Goal: Information Seeking & Learning: Learn about a topic

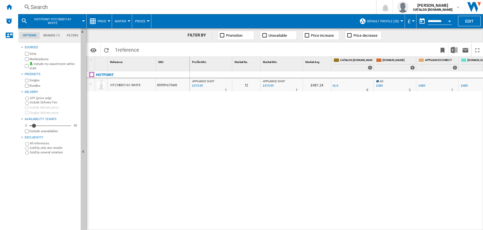
click at [41, 4] on div "Search" at bounding box center [196, 7] width 331 height 8
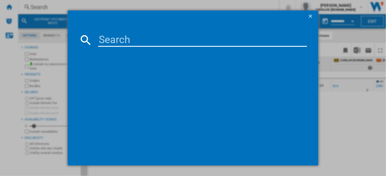
click at [125, 40] on input at bounding box center [202, 40] width 209 height 14
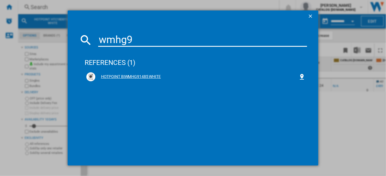
type input "wmhg9"
click at [142, 76] on div "HOTPOINT BIWMHG91485 WHITE" at bounding box center [196, 77] width 203 height 6
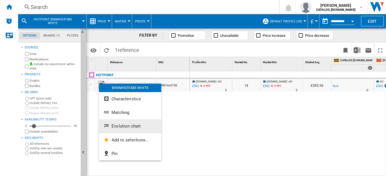
click at [120, 126] on span "Evolution chart" at bounding box center [125, 125] width 29 height 5
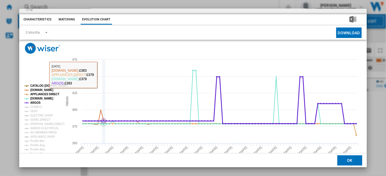
scroll to position [24, 0]
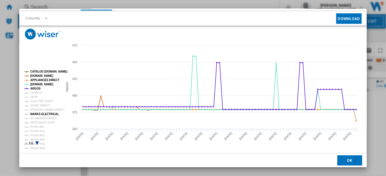
click at [43, 113] on tspan "MARKS ELECTRICAL" at bounding box center [44, 113] width 29 height 3
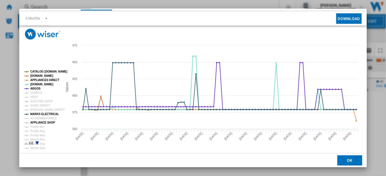
click at [44, 121] on tspan "APPLIANCE SHOP" at bounding box center [42, 122] width 25 height 3
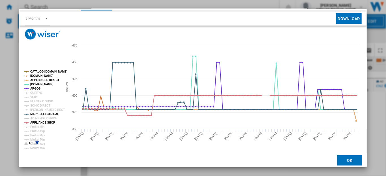
click at [44, 121] on tspan "APPLIANCE SHOP" at bounding box center [42, 122] width 25 height 3
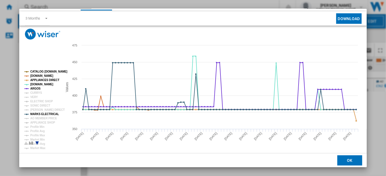
click at [40, 69] on rect "Product popup" at bounding box center [41, 107] width 38 height 79
click at [42, 71] on tspan "CATALOG [DOMAIN_NAME]" at bounding box center [48, 71] width 37 height 3
click at [42, 75] on tspan "[DOMAIN_NAME]" at bounding box center [41, 75] width 23 height 3
click at [42, 80] on tspan "APPLIANCES DIRECT" at bounding box center [44, 79] width 29 height 3
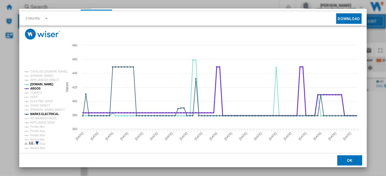
click at [35, 87] on tspan "ARGOS" at bounding box center [35, 88] width 10 height 3
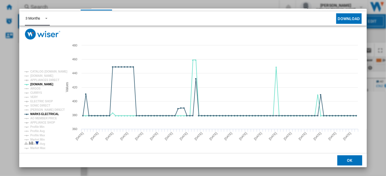
click at [46, 16] on span "Product popup" at bounding box center [44, 17] width 7 height 5
click at [33, 33] on div "6 Months" at bounding box center [32, 32] width 15 height 5
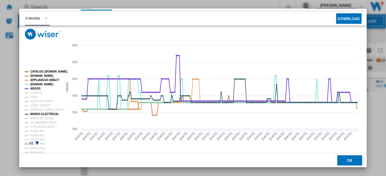
click at [42, 72] on tspan "CATALOG [DOMAIN_NAME]" at bounding box center [48, 71] width 37 height 3
click at [43, 75] on tspan "[DOMAIN_NAME]" at bounding box center [41, 75] width 23 height 3
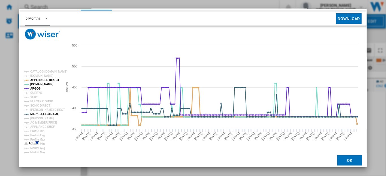
click at [43, 80] on tspan "APPLIANCES DIRECT" at bounding box center [44, 79] width 29 height 3
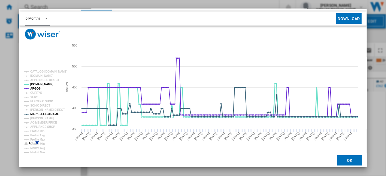
click at [38, 85] on tspan "[DOMAIN_NAME]" at bounding box center [41, 84] width 23 height 3
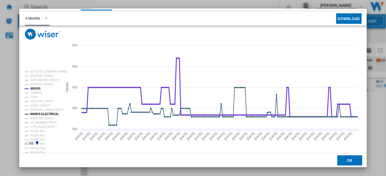
click at [36, 88] on tspan "ARGOS" at bounding box center [35, 88] width 10 height 3
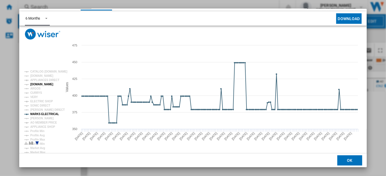
click at [39, 85] on tspan "[DOMAIN_NAME]" at bounding box center [41, 84] width 23 height 3
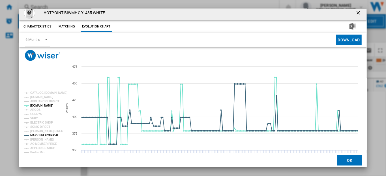
scroll to position [2, 0]
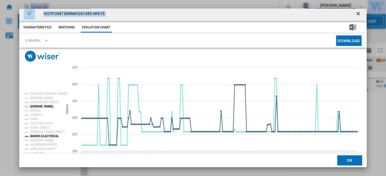
drag, startPoint x: 250, startPoint y: 11, endPoint x: 245, endPoint y: -11, distance: 22.4
click at [245, 0] on html "In order to access Insight, please log out and log in again OK NEW Search Searc…" at bounding box center [193, 88] width 386 height 176
drag, startPoint x: 245, startPoint y: -11, endPoint x: 293, endPoint y: 62, distance: 87.1
click at [293, 62] on icon "Created with Highcharts 5.0.14 Values 350 400 450 375 425 475 CATALOG [DOMAIN_N…" at bounding box center [191, 118] width 344 height 113
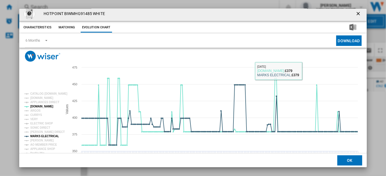
click at [326, 53] on div "Please wait... Created with Highcharts 5.0.14 Values 350 400 450 375 425 475 CA…" at bounding box center [192, 111] width 347 height 127
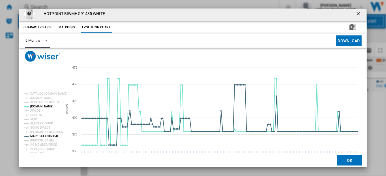
click at [46, 40] on span "Product popup" at bounding box center [44, 39] width 7 height 5
click at [38, 28] on div "3 Months" at bounding box center [32, 27] width 15 height 5
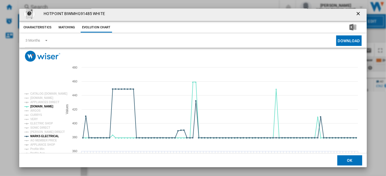
click at [357, 14] on ng-md-icon "getI18NText('BUTTONS.CLOSE_DIALOG')" at bounding box center [358, 14] width 7 height 7
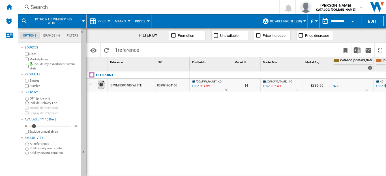
click at [40, 8] on div "Search" at bounding box center [148, 7] width 234 height 8
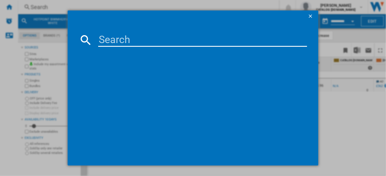
click at [136, 44] on input at bounding box center [202, 40] width 209 height 14
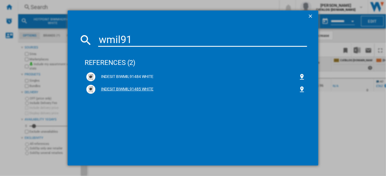
type input "wmil91"
click at [128, 89] on div "INDESIT BIWMIL91485 WHITE" at bounding box center [196, 89] width 203 height 6
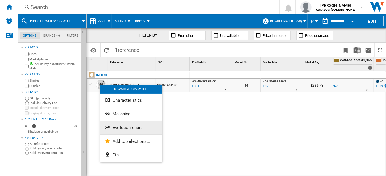
click at [131, 125] on span "Evolution chart" at bounding box center [127, 127] width 29 height 5
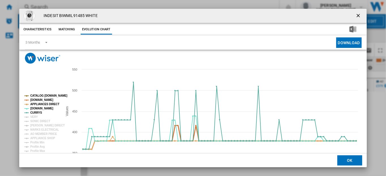
click at [42, 98] on tspan "[DOMAIN_NAME]" at bounding box center [41, 99] width 23 height 3
click at [39, 104] on tspan "APPLIANCES DIRECT" at bounding box center [44, 103] width 29 height 3
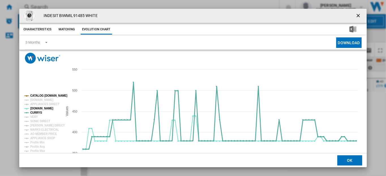
click at [38, 113] on tspan "CURRYS" at bounding box center [36, 112] width 12 height 3
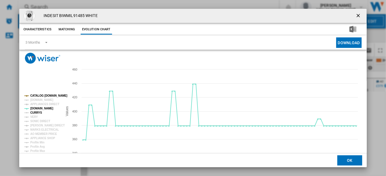
click at [38, 113] on tspan "CURRYS" at bounding box center [36, 112] width 12 height 3
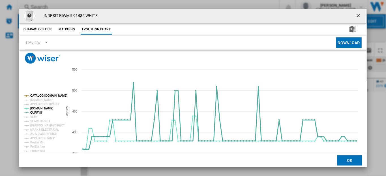
click at [38, 111] on tspan "CURRYS" at bounding box center [36, 112] width 12 height 3
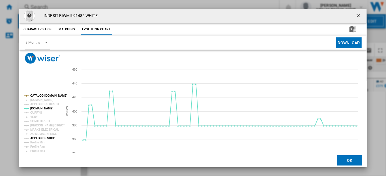
click at [41, 136] on tspan "APPLIANCE SHOP" at bounding box center [42, 137] width 25 height 3
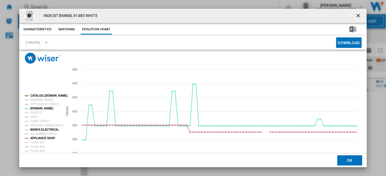
click at [43, 128] on tspan "MARKS ELECTRICAL" at bounding box center [44, 129] width 29 height 3
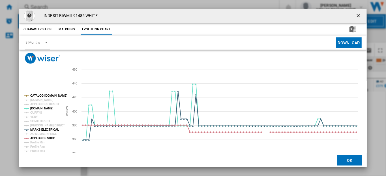
click at [356, 15] on ng-md-icon "getI18NText('BUTTONS.CLOSE_DIALOG')" at bounding box center [358, 16] width 7 height 7
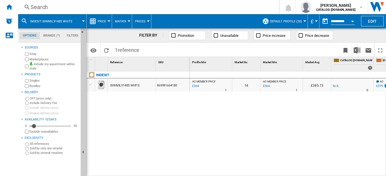
click at [37, 7] on div "Search" at bounding box center [148, 7] width 234 height 8
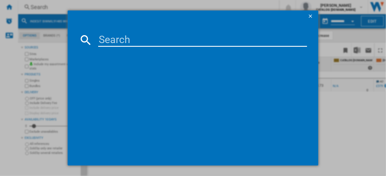
click at [137, 37] on input at bounding box center [202, 40] width 209 height 14
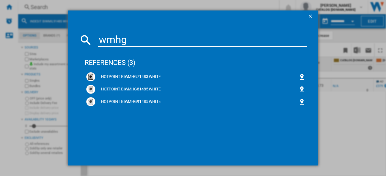
type input "wmhg"
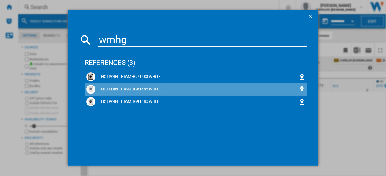
click at [138, 89] on div "HOTPOINT BIWMHG81485 WHITE" at bounding box center [196, 89] width 203 height 6
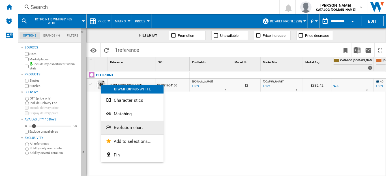
click at [128, 127] on span "Evolution chart" at bounding box center [128, 127] width 29 height 5
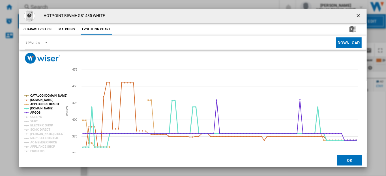
click at [35, 107] on tspan "[DOMAIN_NAME]" at bounding box center [41, 108] width 23 height 3
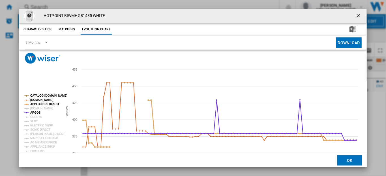
click at [37, 102] on tspan "APPLIANCES DIRECT" at bounding box center [44, 103] width 29 height 3
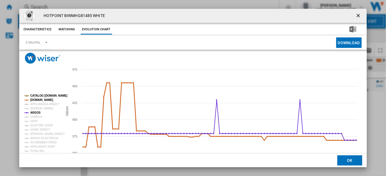
click at [37, 98] on tspan "[DOMAIN_NAME]" at bounding box center [41, 99] width 23 height 3
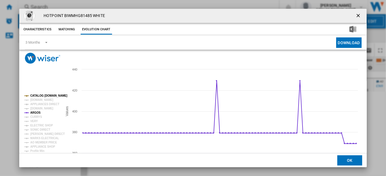
click at [38, 94] on tspan "CATALOG [DOMAIN_NAME]" at bounding box center [48, 95] width 37 height 3
click at [34, 108] on tspan "[DOMAIN_NAME]" at bounding box center [41, 108] width 23 height 3
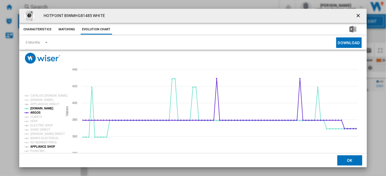
click at [38, 145] on tspan "APPLIANCE SHOP" at bounding box center [42, 146] width 25 height 3
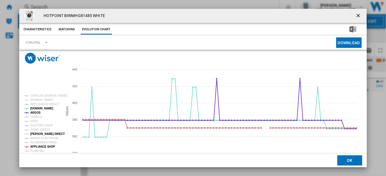
click at [39, 132] on tspan "[PERSON_NAME] DIRECT" at bounding box center [47, 133] width 35 height 3
click at [40, 135] on tspan "[PERSON_NAME] DIRECT" at bounding box center [47, 133] width 35 height 3
click at [36, 137] on tspan "MARKS ELECTRICAL" at bounding box center [44, 137] width 29 height 3
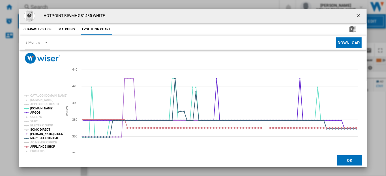
click at [39, 131] on tspan "SONIC DIRECT" at bounding box center [40, 129] width 20 height 3
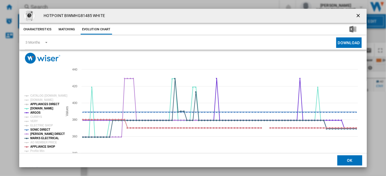
click at [39, 103] on tspan "APPLIANCES DIRECT" at bounding box center [44, 103] width 29 height 3
click at [33, 120] on tspan "VERY" at bounding box center [34, 120] width 8 height 3
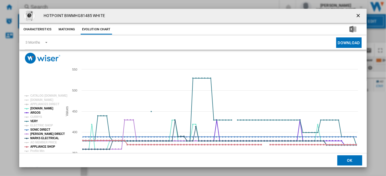
click at [33, 120] on tspan "VERY" at bounding box center [34, 120] width 8 height 3
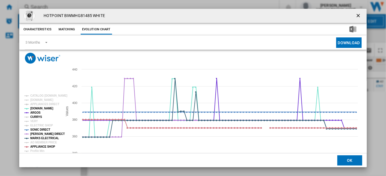
click at [33, 117] on tspan "CURRYS" at bounding box center [36, 116] width 12 height 3
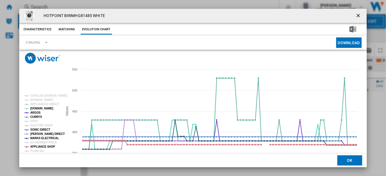
click at [35, 107] on tspan "[DOMAIN_NAME]" at bounding box center [41, 108] width 23 height 3
click at [37, 129] on tspan "SONIC DIRECT" at bounding box center [40, 129] width 20 height 3
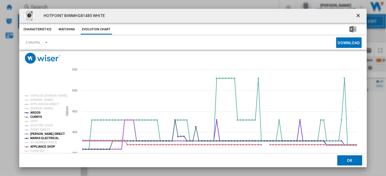
click at [39, 133] on tspan "[PERSON_NAME] DIRECT" at bounding box center [47, 133] width 35 height 3
click at [40, 137] on tspan "MARKS ELECTRICAL" at bounding box center [44, 137] width 29 height 3
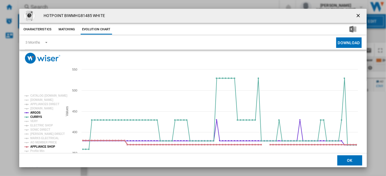
click at [40, 145] on tspan "APPLIANCE SHOP" at bounding box center [42, 146] width 25 height 3
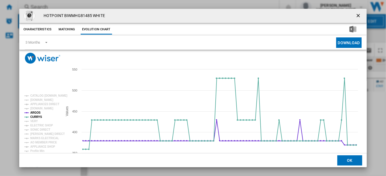
drag, startPoint x: 356, startPoint y: 15, endPoint x: 352, endPoint y: 16, distance: 3.2
click at [356, 15] on ng-md-icon "getI18NText('BUTTONS.CLOSE_DIALOG')" at bounding box center [358, 16] width 7 height 7
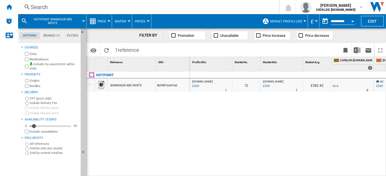
click at [38, 7] on div "Search" at bounding box center [148, 7] width 234 height 8
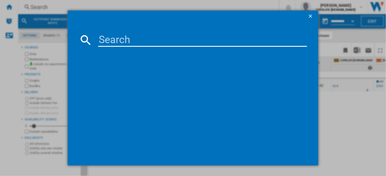
click at [135, 43] on input at bounding box center [202, 40] width 209 height 14
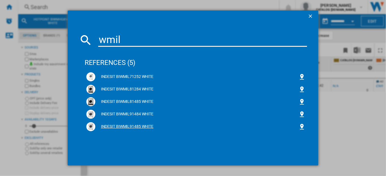
type input "wmil"
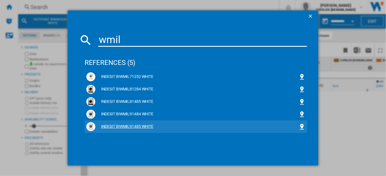
click at [135, 124] on div "INDESIT BIWMIL91485 WHITE" at bounding box center [196, 127] width 203 height 6
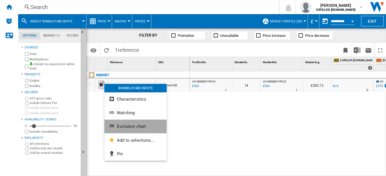
click at [128, 125] on span "Evolution chart" at bounding box center [131, 126] width 29 height 5
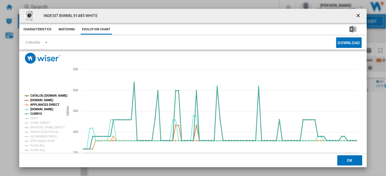
click at [36, 112] on tspan "CURRYS" at bounding box center [36, 113] width 12 height 3
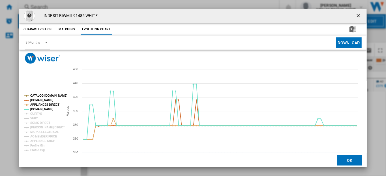
drag, startPoint x: 356, startPoint y: 15, endPoint x: 350, endPoint y: 15, distance: 5.4
click at [356, 15] on ng-md-icon "getI18NText('BUTTONS.CLOSE_DIALOG')" at bounding box center [358, 16] width 7 height 7
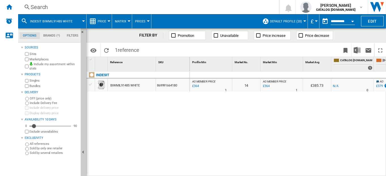
click at [36, 7] on div "Search" at bounding box center [148, 7] width 234 height 8
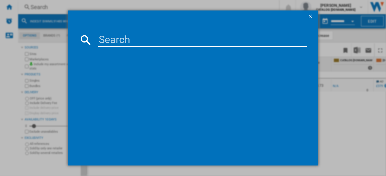
click at [132, 39] on input at bounding box center [202, 40] width 209 height 14
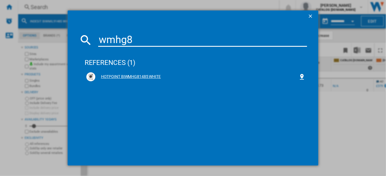
type input "wmhg8"
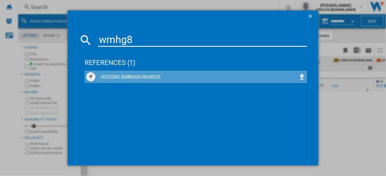
click at [127, 77] on div "HOTPOINT BIWMHG81485 WHITE" at bounding box center [196, 77] width 203 height 6
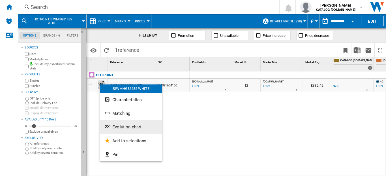
click at [127, 128] on span "Evolution chart" at bounding box center [126, 126] width 29 height 5
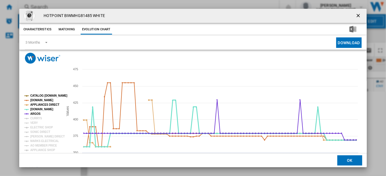
click at [39, 108] on tspan "[DOMAIN_NAME]" at bounding box center [41, 108] width 23 height 3
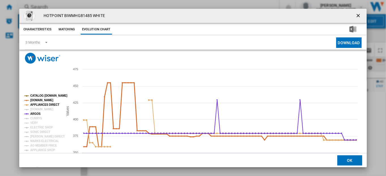
click at [38, 102] on tspan "[DOMAIN_NAME]" at bounding box center [41, 99] width 23 height 3
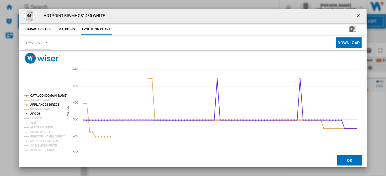
click at [39, 94] on rect "Product popup" at bounding box center [41, 131] width 39 height 79
click at [43, 95] on tspan "CATALOG [DOMAIN_NAME]" at bounding box center [48, 95] width 37 height 3
click at [356, 14] on ng-md-icon "getI18NText('BUTTONS.CLOSE_DIALOG')" at bounding box center [358, 16] width 7 height 7
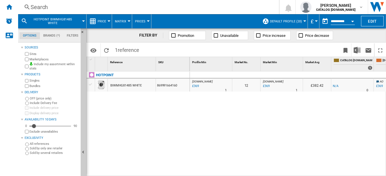
click at [35, 6] on div "Search" at bounding box center [148, 7] width 234 height 8
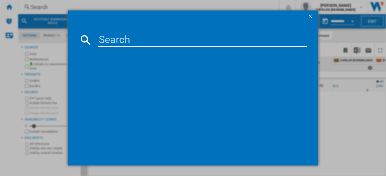
click at [156, 40] on input at bounding box center [202, 40] width 209 height 14
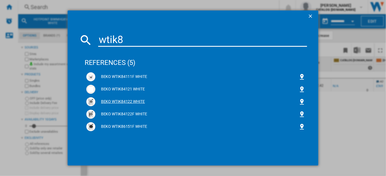
type input "wtik8"
click at [124, 102] on div "BEKO WTIK84122 WHITE" at bounding box center [196, 102] width 203 height 6
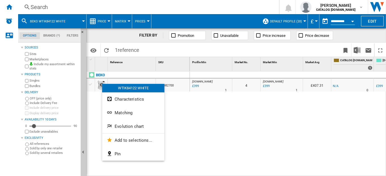
click at [125, 126] on span "Evolution chart" at bounding box center [129, 126] width 29 height 5
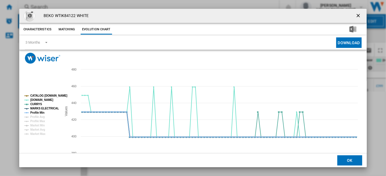
click at [33, 107] on tspan "MARKS ELECTRICAL" at bounding box center [44, 108] width 29 height 3
click at [35, 111] on tspan "Profile Min" at bounding box center [37, 112] width 14 height 3
click at [39, 95] on tspan "CATALOG [DOMAIN_NAME]" at bounding box center [48, 95] width 37 height 3
click at [356, 15] on ng-md-icon "getI18NText('BUTTONS.CLOSE_DIALOG')" at bounding box center [358, 16] width 7 height 7
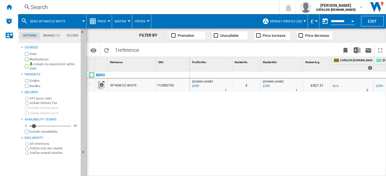
click at [164, 133] on div "BEKO WTIK84122 WHITE 7123982700" at bounding box center [138, 122] width 103 height 102
